Goal: Task Accomplishment & Management: Complete application form

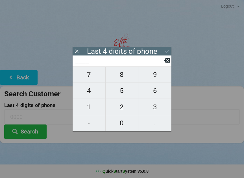
click at [91, 109] on span "1" at bounding box center [88, 107] width 33 height 12
type input "1___"
click at [165, 61] on icon at bounding box center [167, 60] width 6 height 5
type input "____"
click at [82, 91] on span "4" at bounding box center [88, 91] width 33 height 12
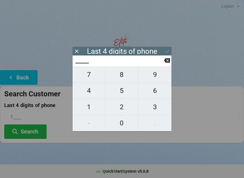
type input "4___"
click at [168, 63] on icon at bounding box center [167, 60] width 6 height 5
type input "____"
click at [94, 81] on span "7" at bounding box center [88, 75] width 33 height 12
type input "7___"
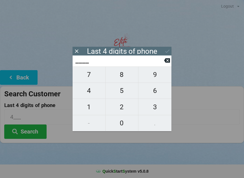
type input "7___"
click at [121, 129] on span "0" at bounding box center [121, 123] width 33 height 12
type input "70__"
click at [122, 109] on span "2" at bounding box center [121, 107] width 33 height 12
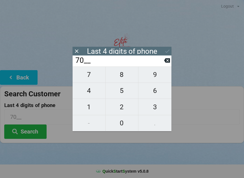
type input "702_"
click at [91, 91] on span "4" at bounding box center [88, 91] width 33 height 12
type input "7024"
click at [122, 108] on div "7 8 9 4 5 6 1 2 3 - 0 ." at bounding box center [121, 99] width 99 height 65
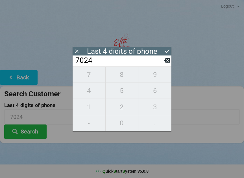
click at [155, 93] on div "7 8 9 4 5 6 1 2 3 - 0 ." at bounding box center [121, 99] width 99 height 65
click at [162, 65] on input "7024" at bounding box center [119, 60] width 89 height 9
click at [168, 63] on icon at bounding box center [167, 61] width 6 height 6
click at [164, 63] on icon at bounding box center [167, 60] width 6 height 5
click at [165, 63] on icon at bounding box center [167, 60] width 6 height 5
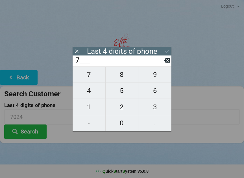
click at [163, 63] on input "7___" at bounding box center [119, 60] width 89 height 9
click at [164, 63] on icon at bounding box center [167, 61] width 6 height 6
type input "____"
click at [91, 105] on span "1" at bounding box center [88, 107] width 33 height 12
type input "1___"
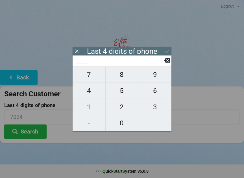
type input "1___"
click at [85, 94] on span "4" at bounding box center [88, 91] width 33 height 12
type input "14__"
click at [149, 80] on span "9" at bounding box center [154, 75] width 33 height 12
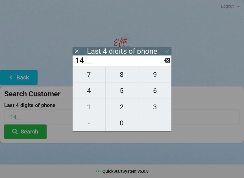
type input "149_"
click at [167, 52] on div "Last 4 digits of phone" at bounding box center [121, 51] width 99 height 9
click at [152, 80] on span "9" at bounding box center [154, 75] width 33 height 12
type input "1499"
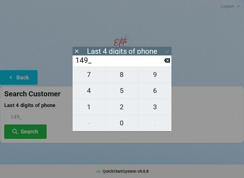
type input "1499"
click at [168, 51] on icon at bounding box center [167, 51] width 4 height 3
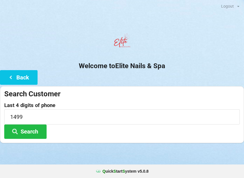
click at [27, 136] on button "Search" at bounding box center [25, 132] width 42 height 14
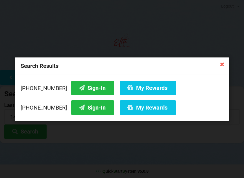
click at [81, 113] on button "Sign-In" at bounding box center [92, 107] width 43 height 14
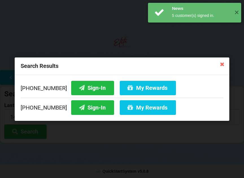
click at [78, 109] on button "Sign-In" at bounding box center [92, 107] width 43 height 14
click at [78, 109] on div "Logout Logout Sign-In Welcome to Elite Nails & Spa Back Search Customer Last 4 …" at bounding box center [122, 89] width 244 height 178
